Goal: Navigation & Orientation: Find specific page/section

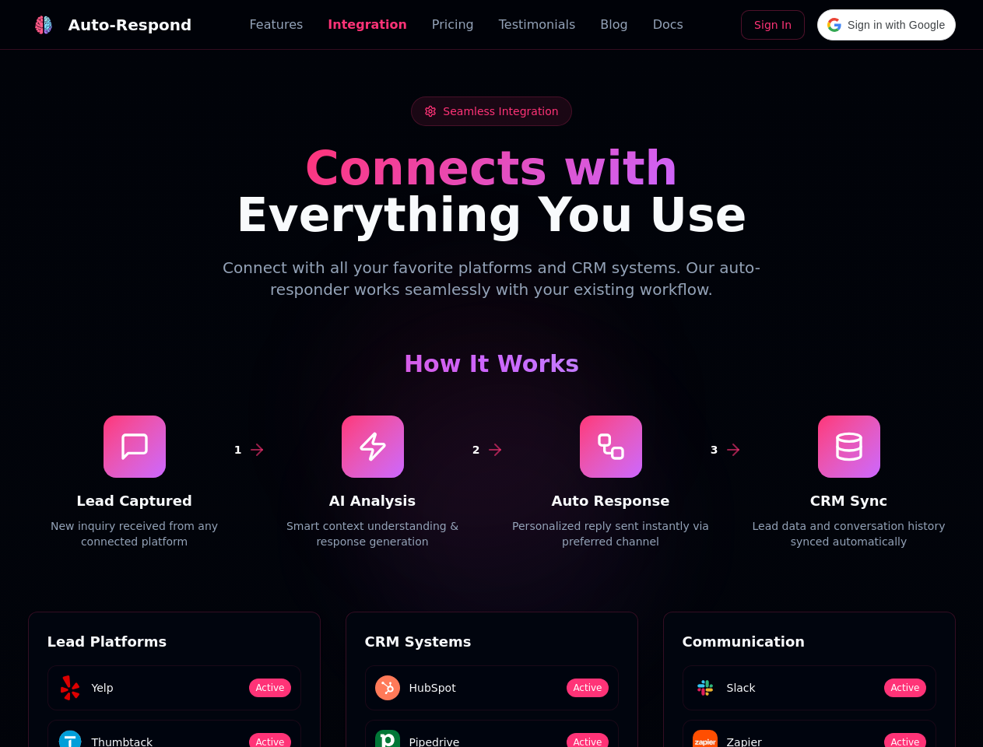
scroll to position [2102, 0]
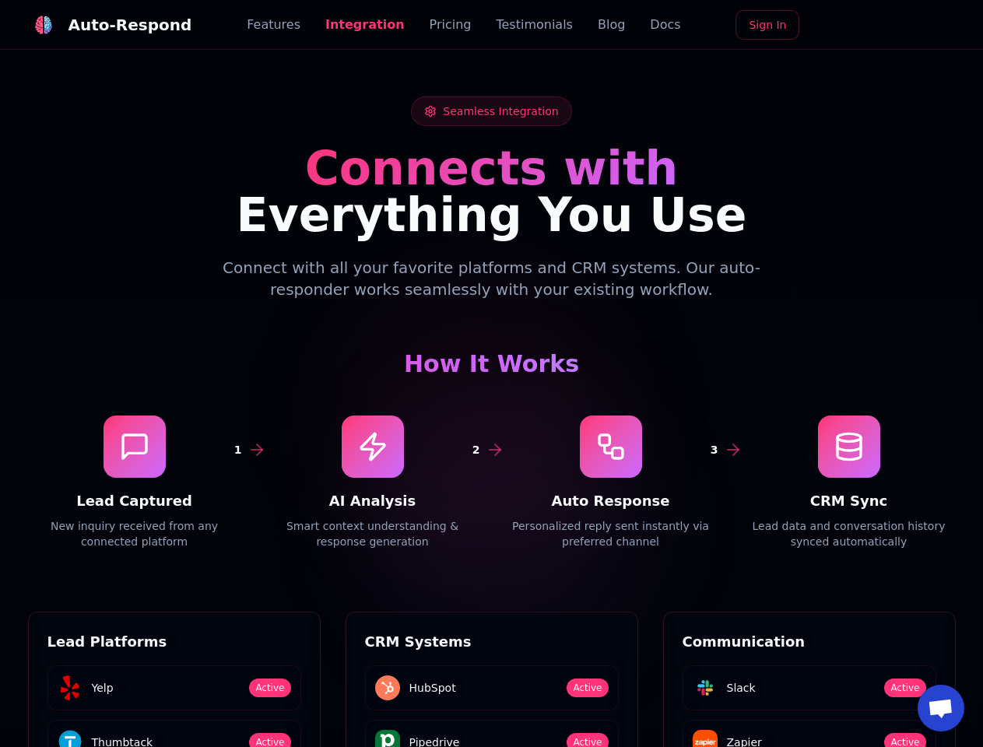
click at [100, 25] on div "Auto-Respond" at bounding box center [130, 25] width 124 height 22
click at [941, 708] on span "Open chat" at bounding box center [941, 710] width 26 height 22
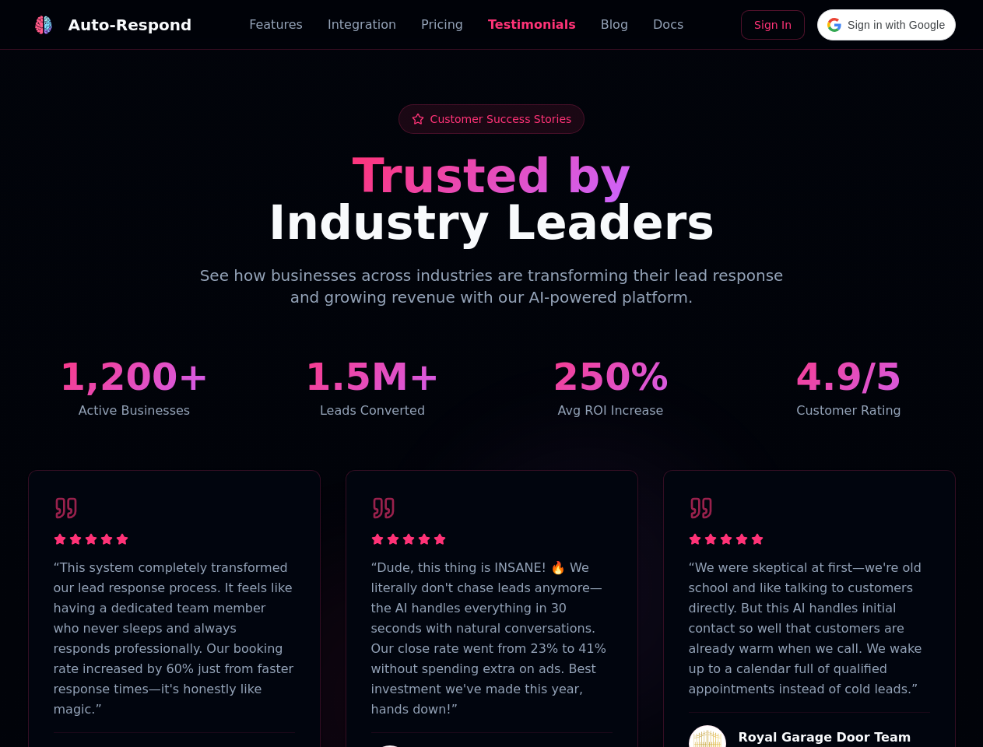
scroll to position [3825, 0]
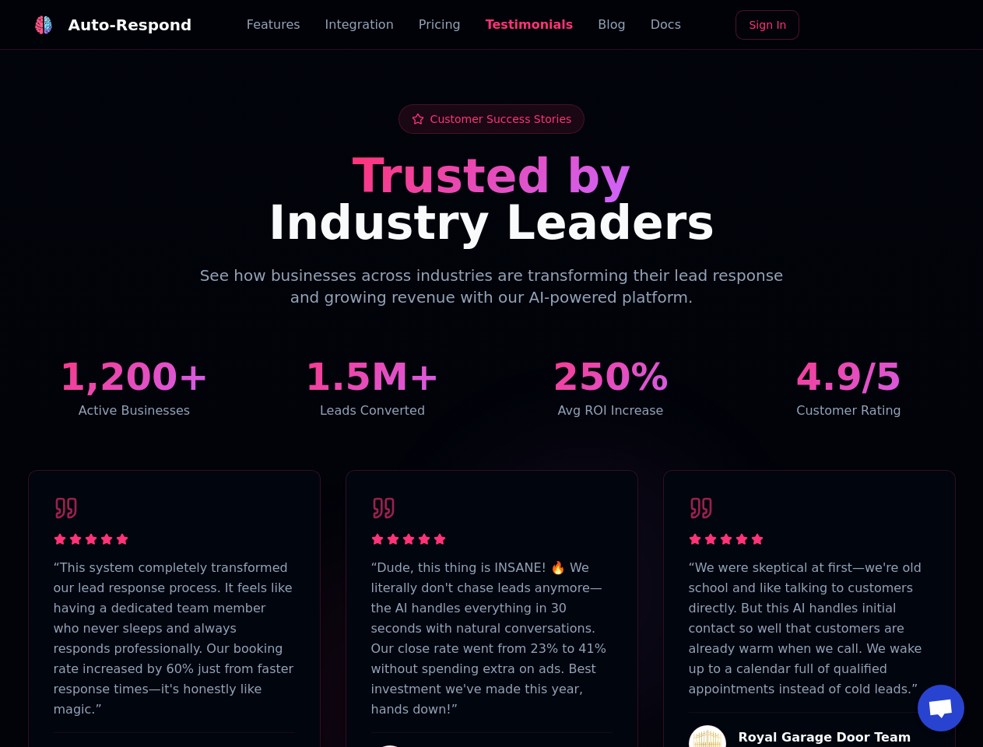
click at [100, 25] on div "Auto-Respond" at bounding box center [130, 25] width 124 height 22
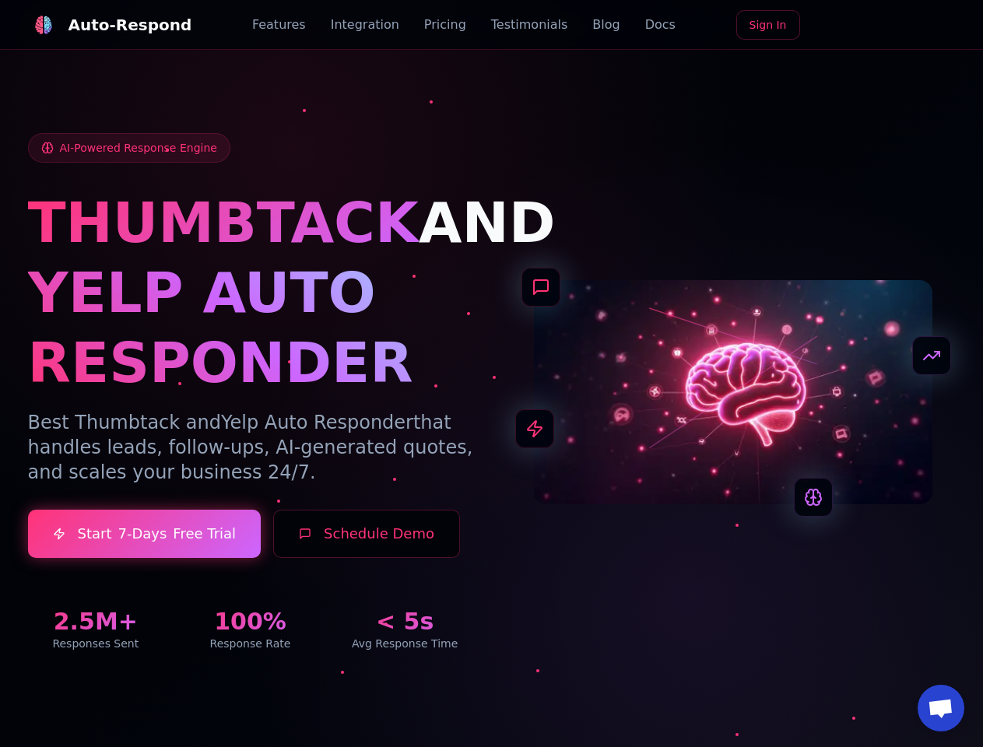
click at [941, 708] on span "Open chat" at bounding box center [941, 710] width 26 height 22
